Goal: Task Accomplishment & Management: Use online tool/utility

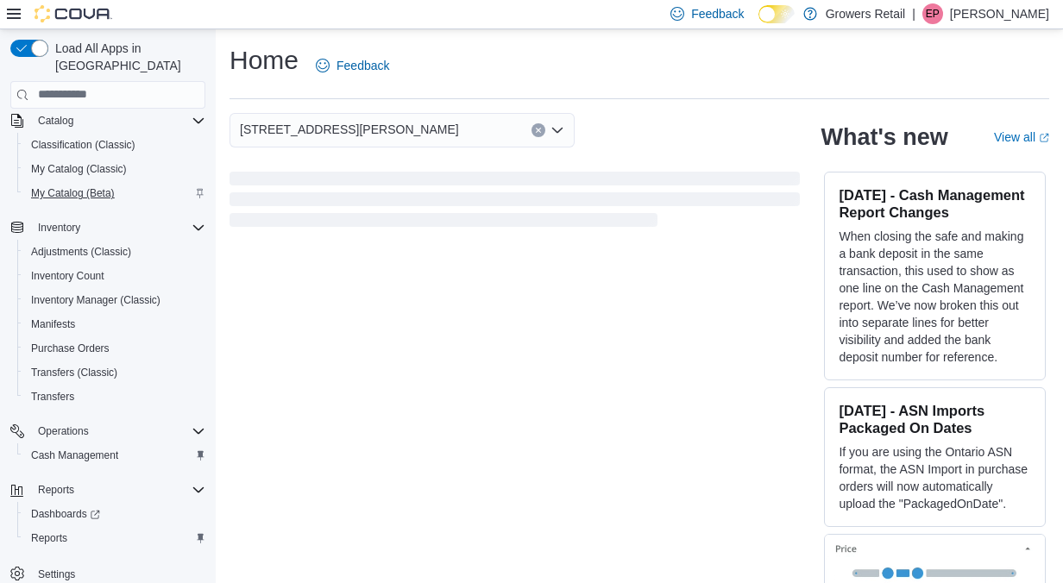
scroll to position [36, 0]
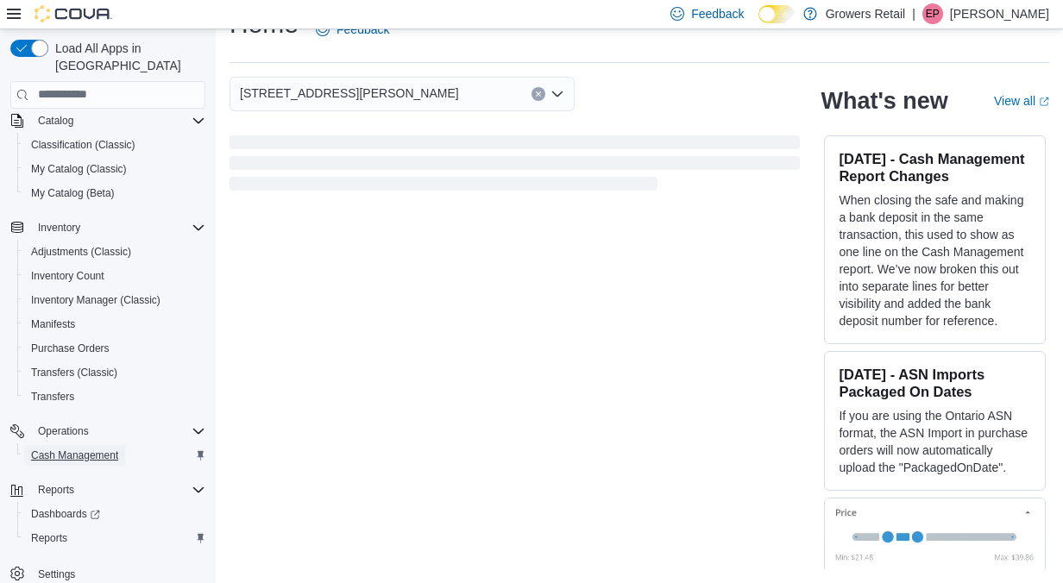
click at [50, 449] on span "Cash Management" at bounding box center [74, 456] width 87 height 14
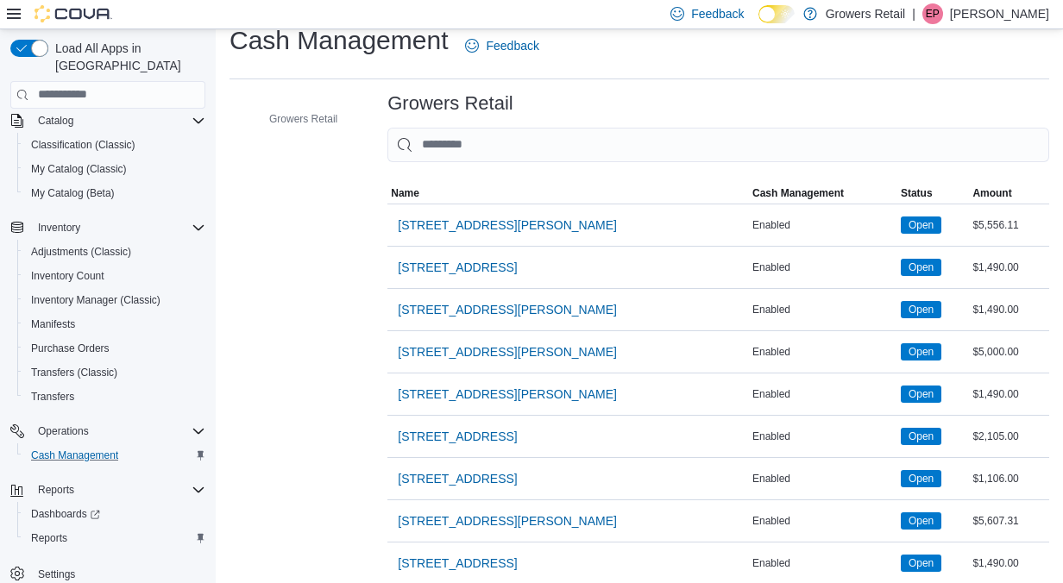
scroll to position [35, 0]
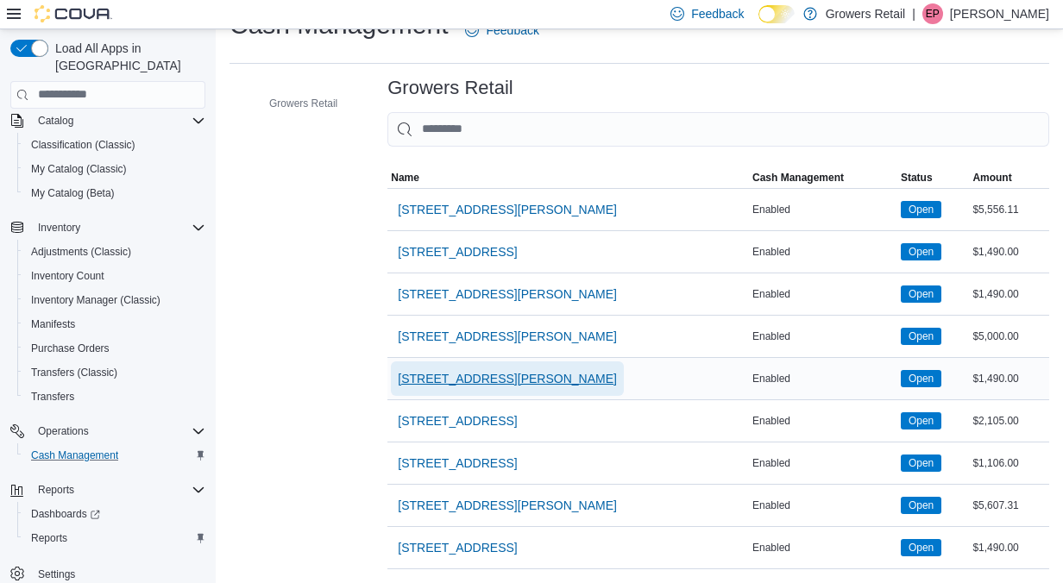
click at [486, 367] on span "[STREET_ADDRESS][PERSON_NAME]" at bounding box center [507, 379] width 219 height 35
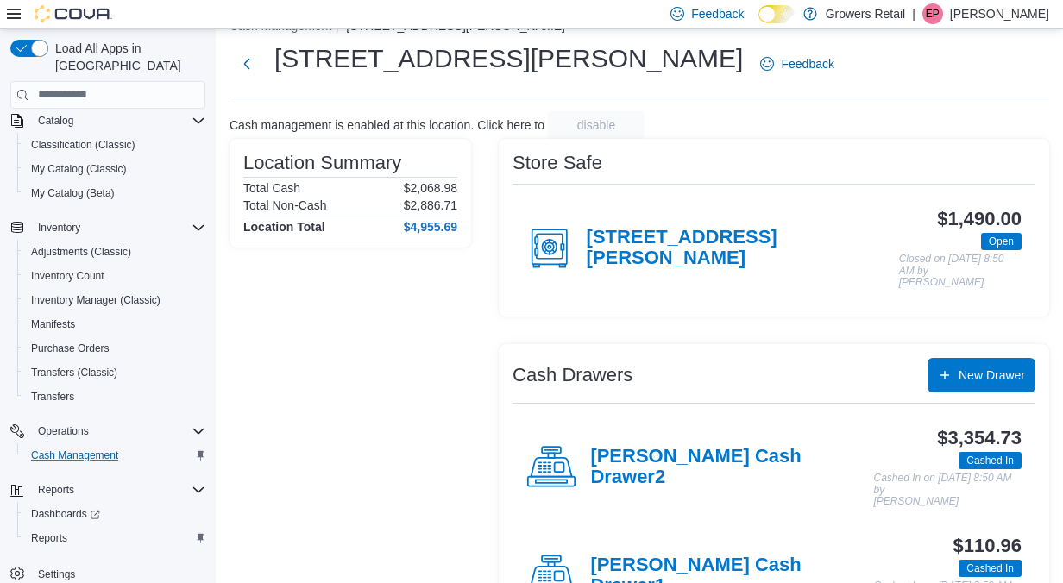
scroll to position [72, 0]
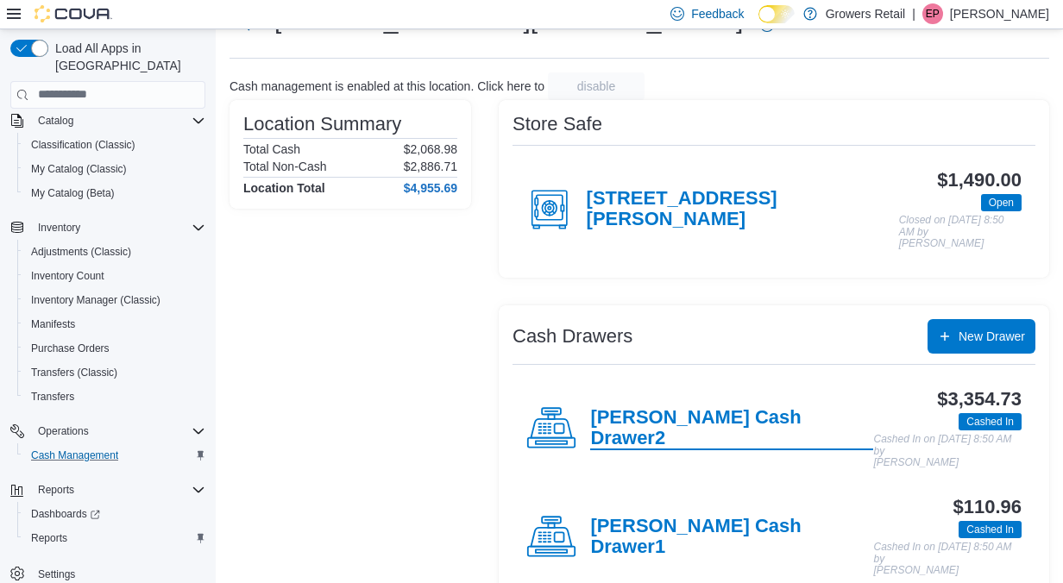
click at [732, 407] on h4 "[PERSON_NAME] Cash Drawer2" at bounding box center [731, 428] width 283 height 43
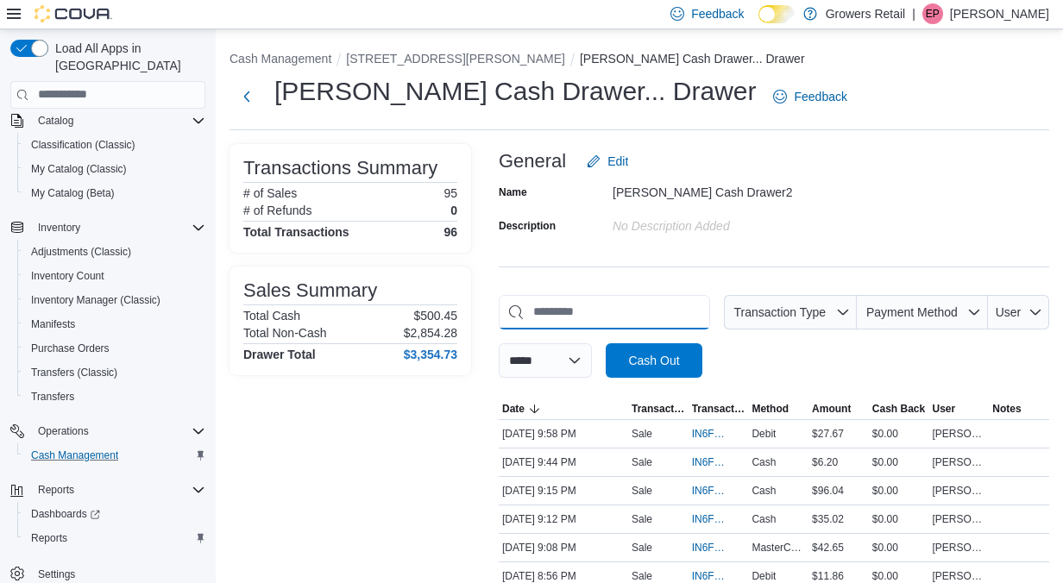
click at [656, 298] on input "This is a search bar. As you type, the results lower in the page will automatic…" at bounding box center [604, 312] width 211 height 35
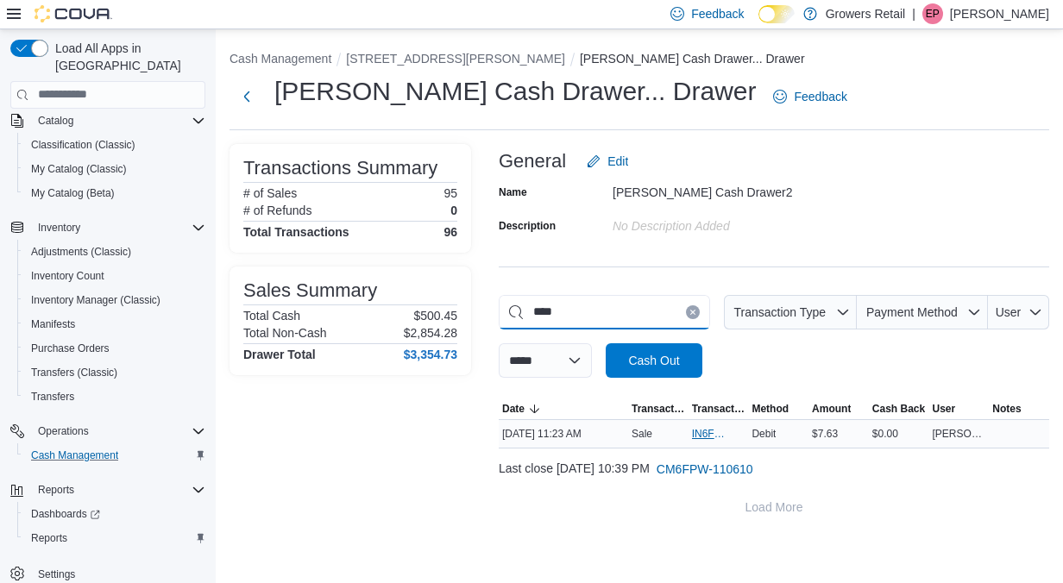
type input "****"
click at [696, 433] on span "IN6FPW-2064791" at bounding box center [710, 434] width 36 height 14
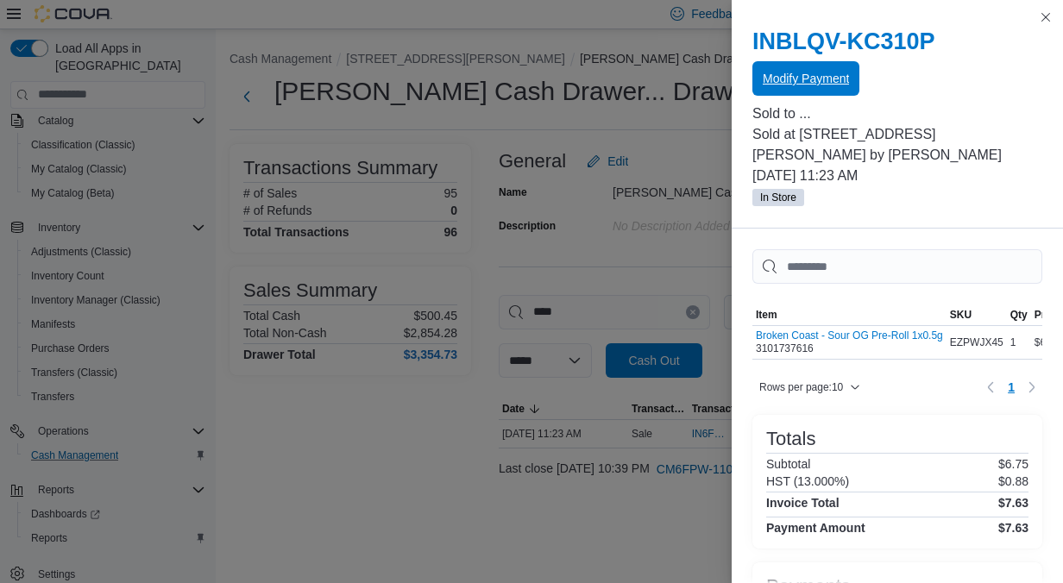
click at [857, 81] on button "Modify Payment" at bounding box center [806, 78] width 107 height 35
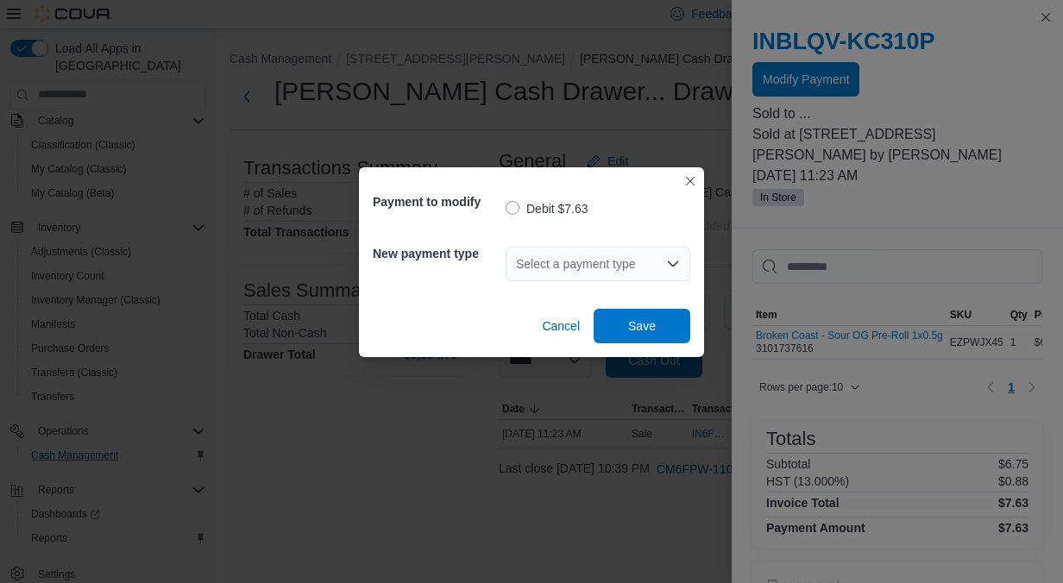
click at [611, 266] on div "Select a payment type" at bounding box center [598, 264] width 185 height 35
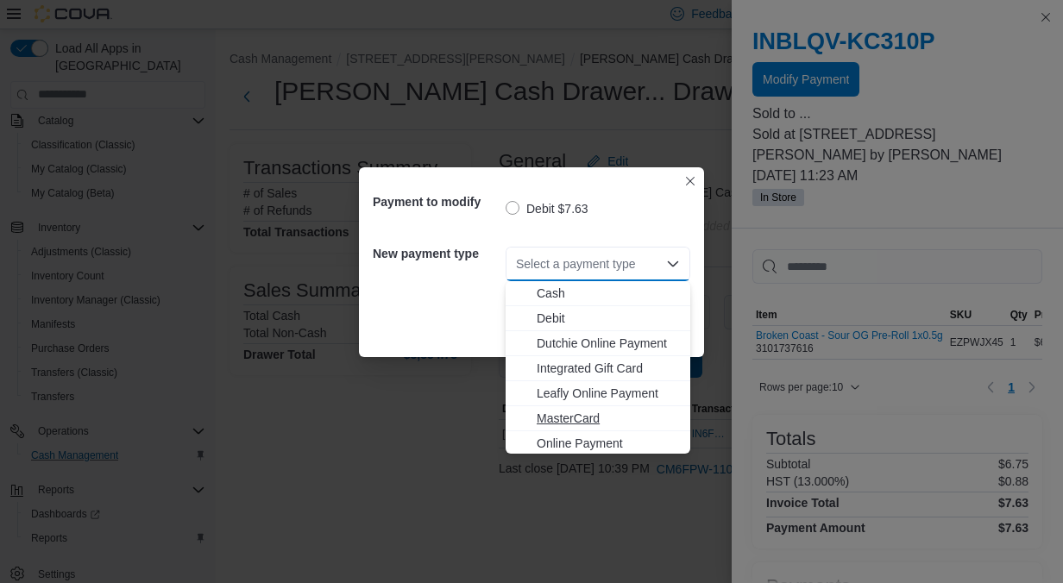
scroll to position [28, 0]
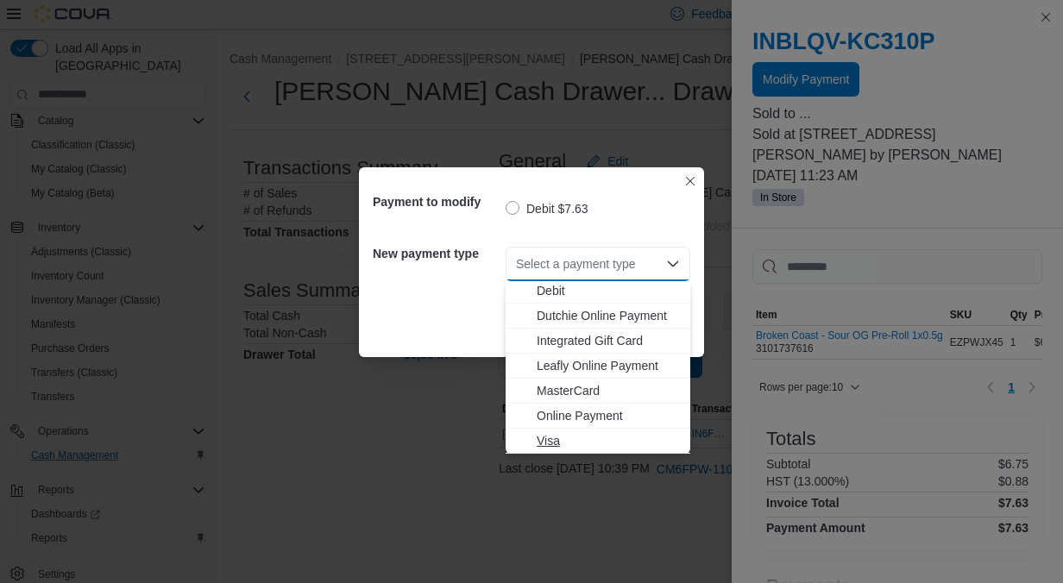
click at [551, 432] on button "Visa" at bounding box center [598, 441] width 185 height 25
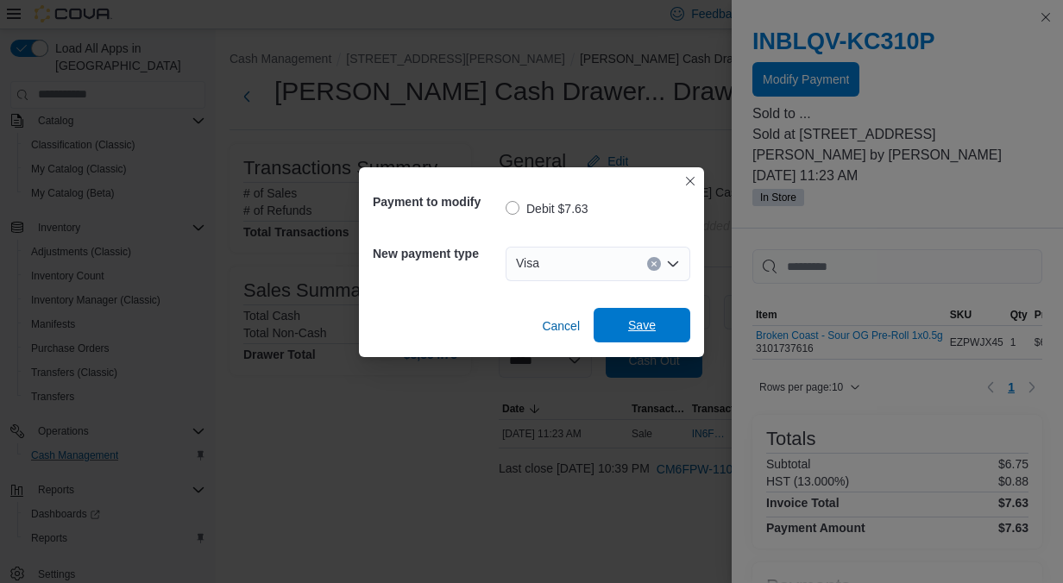
click at [648, 319] on span "Save" at bounding box center [642, 325] width 28 height 17
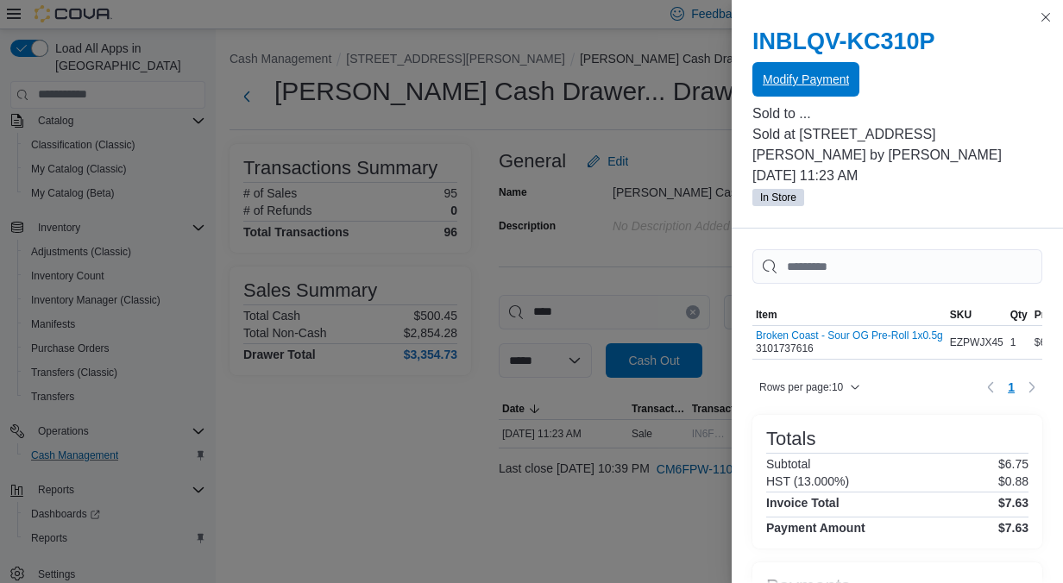
scroll to position [0, 0]
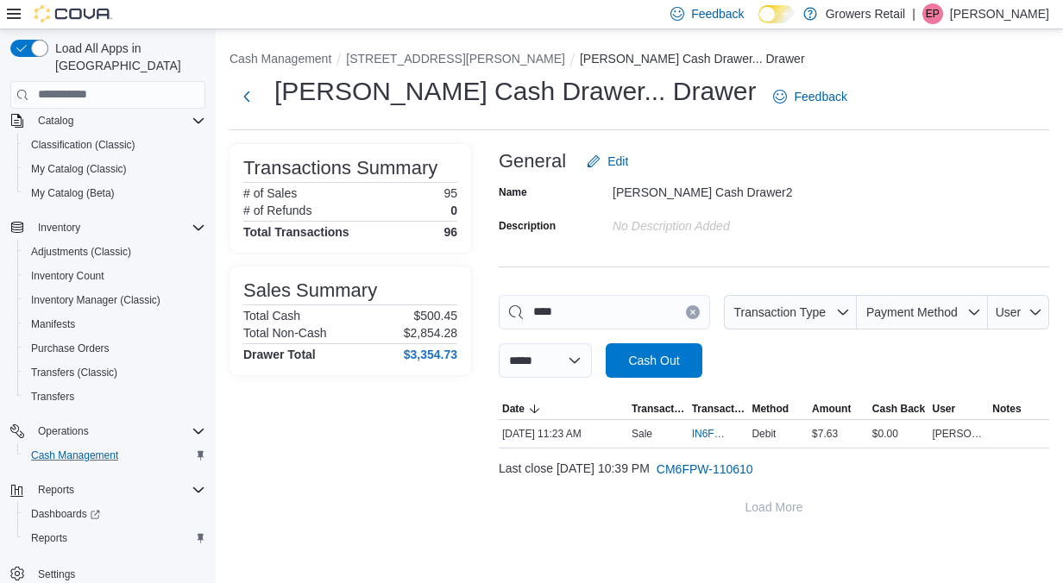
click at [687, 308] on button "Clear input" at bounding box center [693, 313] width 14 height 14
type input "****"
click at [700, 428] on span "IN6FPW-2065059" at bounding box center [710, 434] width 36 height 14
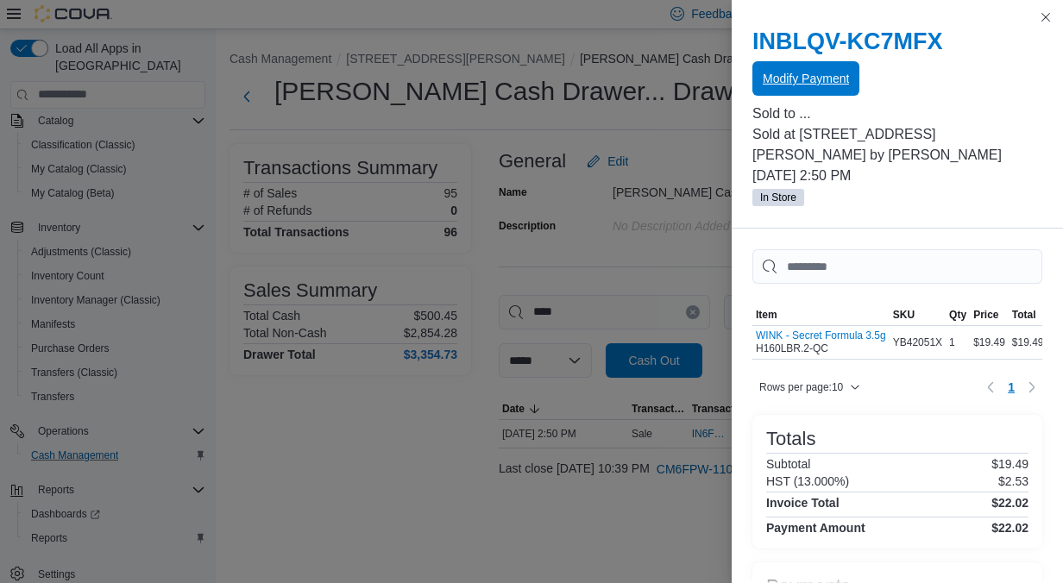
click at [824, 85] on span "Modify Payment" at bounding box center [806, 78] width 86 height 17
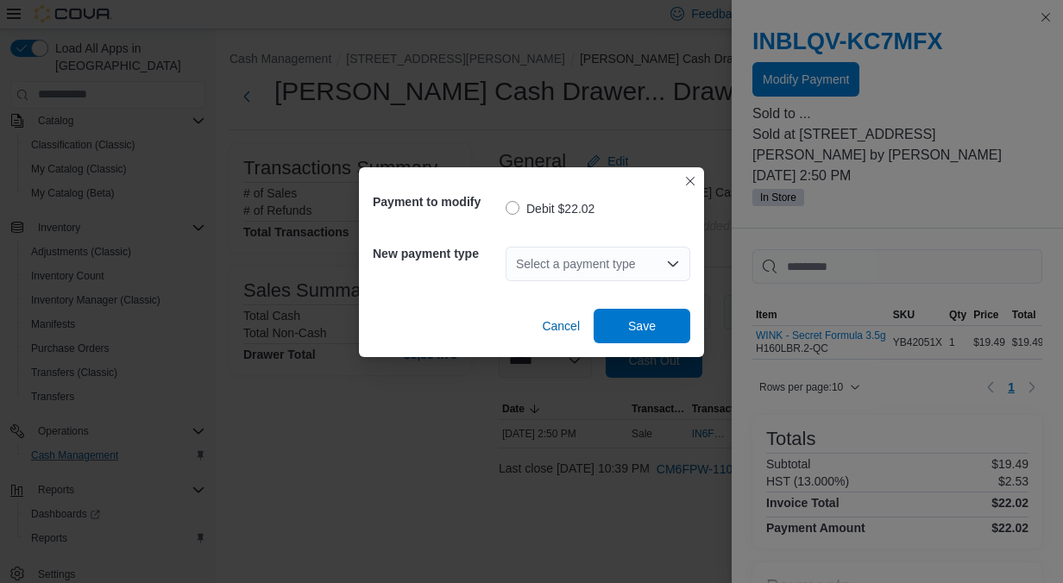
click at [594, 277] on div "Select a payment type" at bounding box center [598, 264] width 185 height 35
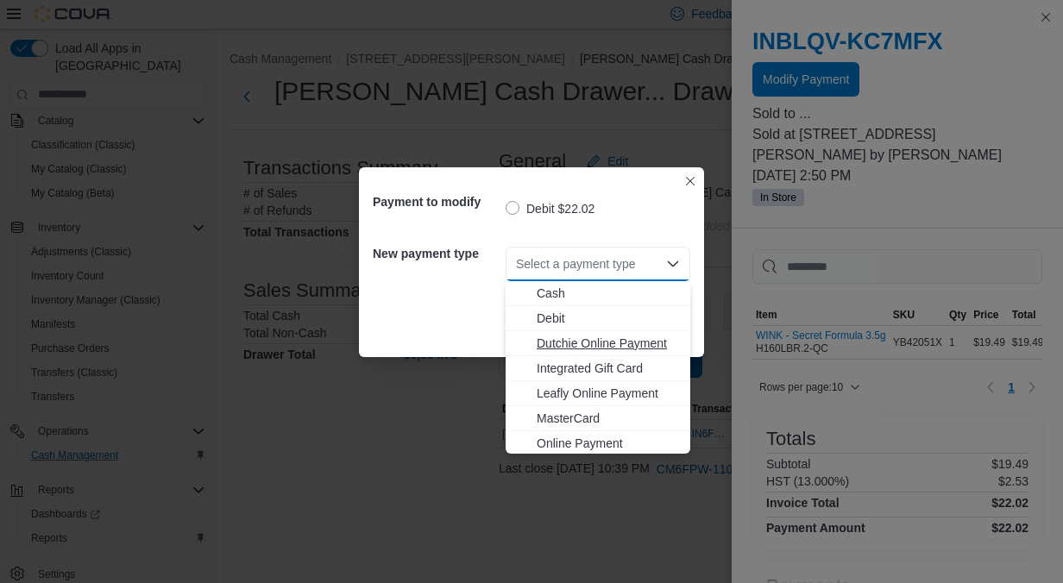
scroll to position [28, 0]
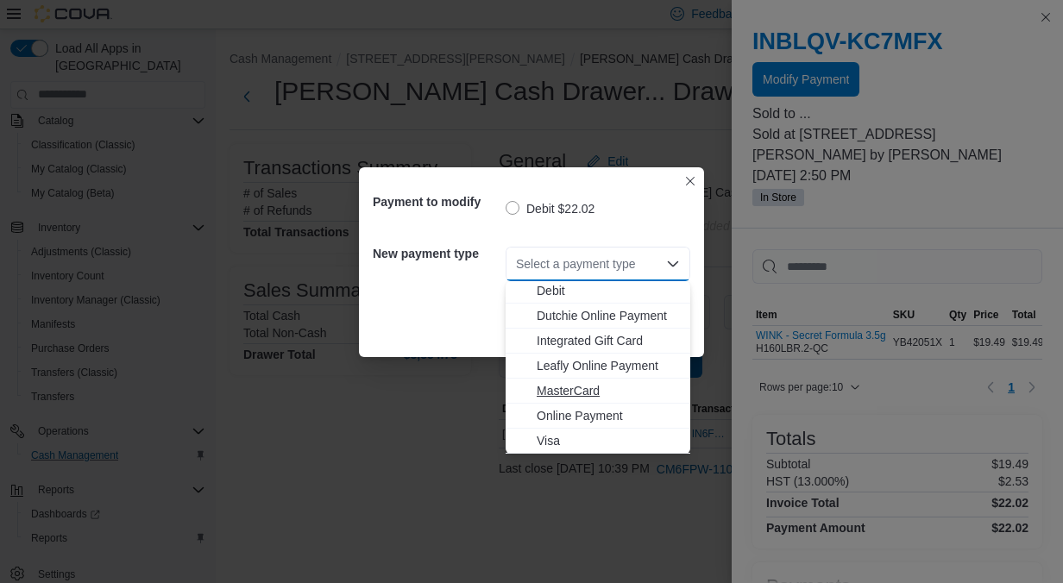
click at [559, 382] on span "MasterCard" at bounding box center [608, 390] width 143 height 17
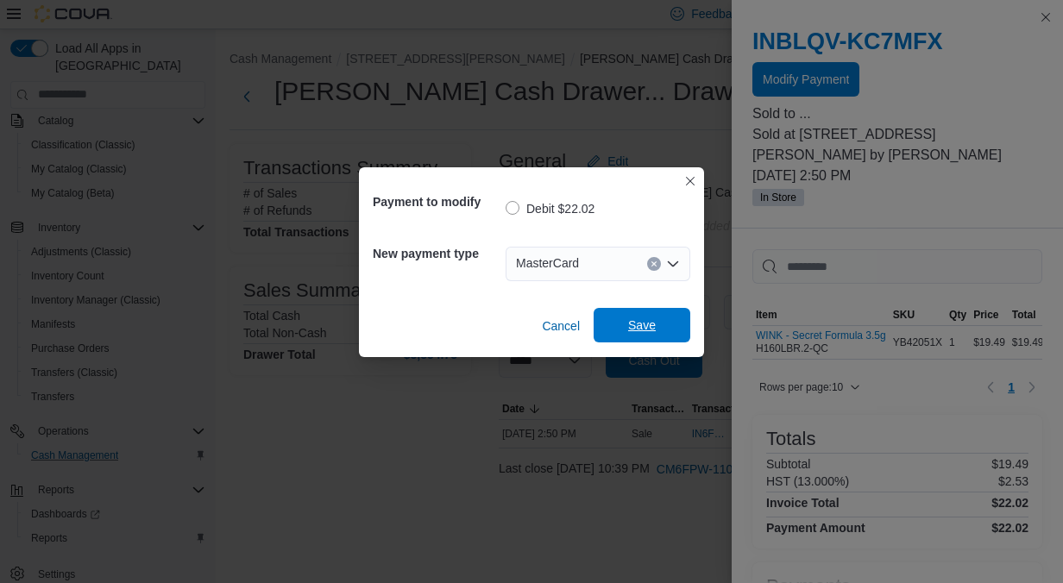
click at [649, 314] on span "Save" at bounding box center [642, 325] width 76 height 35
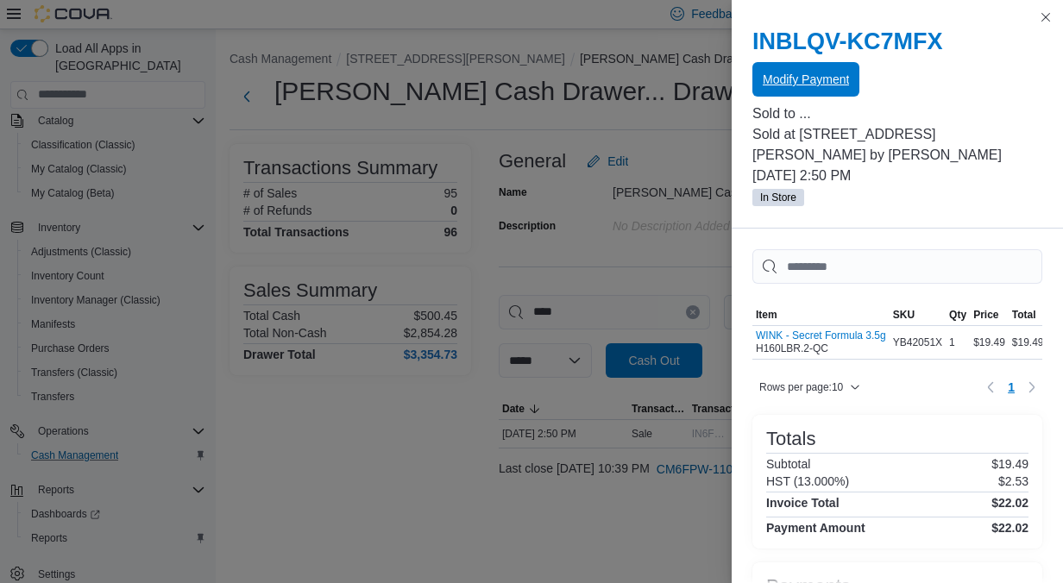
scroll to position [0, 0]
